Goal: Navigation & Orientation: Find specific page/section

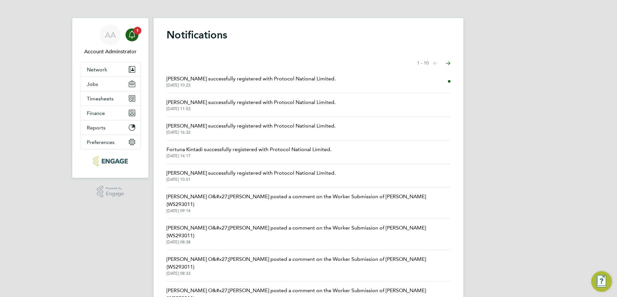
click at [142, 40] on app-nav-sections-wrapper "AA Account Adminstrator Notifications 1 Applications: Network Team Members Busi…" at bounding box center [110, 98] width 76 height 160
click at [130, 36] on icon "Main navigation" at bounding box center [132, 34] width 6 height 6
click at [198, 79] on span "[PERSON_NAME] successfully registered with Protocol National Limited." at bounding box center [251, 79] width 169 height 8
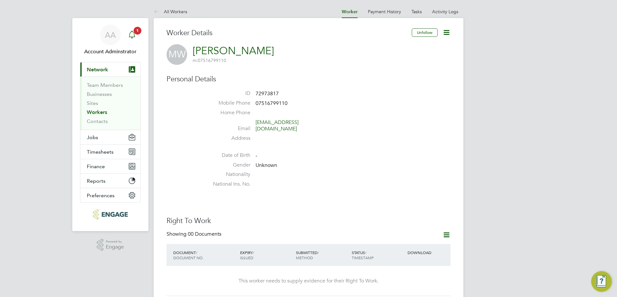
click at [134, 29] on span "1" at bounding box center [138, 31] width 8 height 8
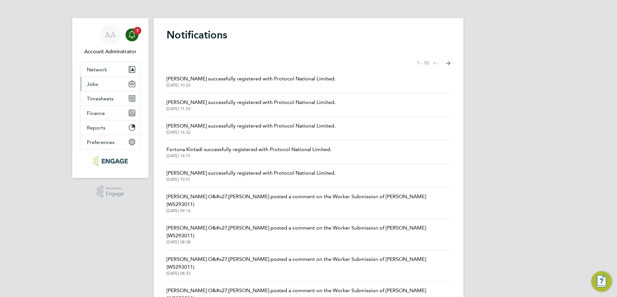
click at [101, 85] on button "Jobs" at bounding box center [110, 84] width 60 height 14
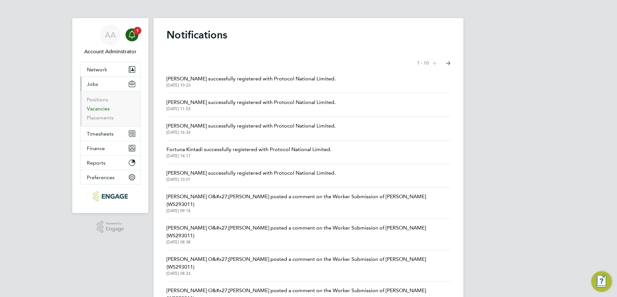
click at [100, 109] on link "Vacancies" at bounding box center [98, 109] width 23 height 6
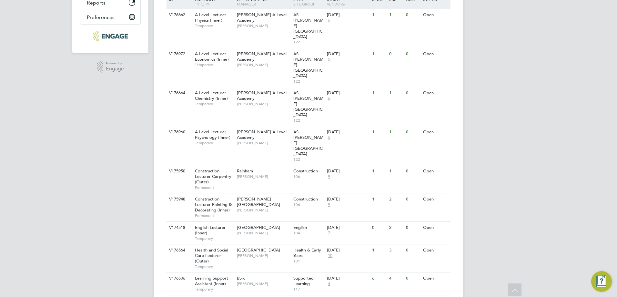
scroll to position [161, 0]
